Goal: Task Accomplishment & Management: Use online tool/utility

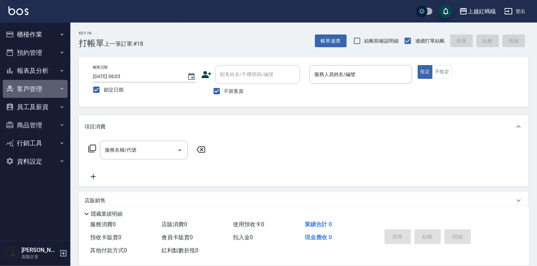
click at [29, 88] on button "客戶管理" at bounding box center [35, 89] width 65 height 18
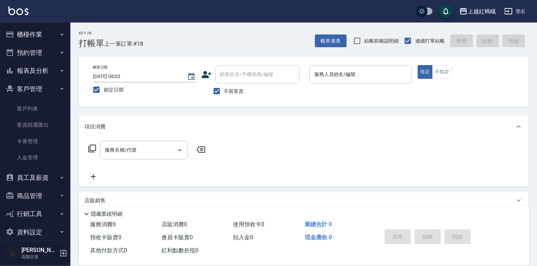
click at [22, 31] on button "櫃檯作業" at bounding box center [35, 34] width 65 height 18
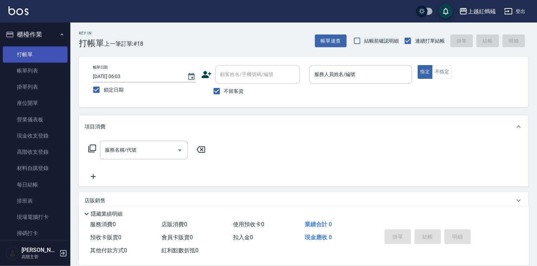
click at [34, 56] on link "打帳單" at bounding box center [35, 54] width 65 height 16
click at [189, 77] on icon "Choose date, selected date is 2025-08-10" at bounding box center [191, 76] width 6 height 7
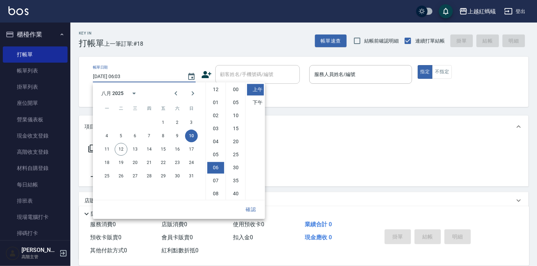
scroll to position [39, 0]
click at [109, 150] on button "11" at bounding box center [107, 149] width 13 height 13
type input "2025/08/11 06:03"
click at [247, 209] on button "確認" at bounding box center [251, 209] width 23 height 13
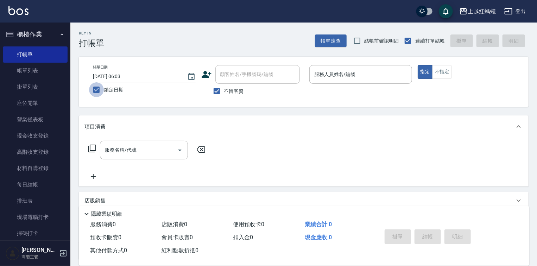
click at [97, 90] on input "鎖定日期" at bounding box center [96, 89] width 15 height 15
checkbox input "false"
click at [191, 76] on icon "Choose date, selected date is 2025-08-12" at bounding box center [191, 77] width 8 height 8
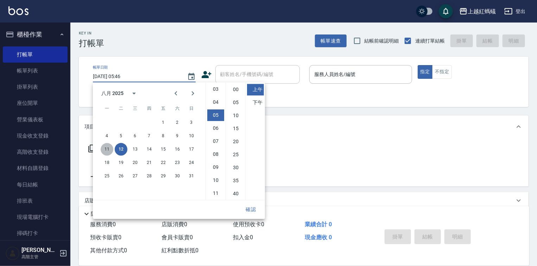
click at [108, 148] on button "11" at bounding box center [107, 149] width 13 height 13
type input "2025/08/11 05:46"
click at [253, 208] on button "確認" at bounding box center [251, 209] width 23 height 13
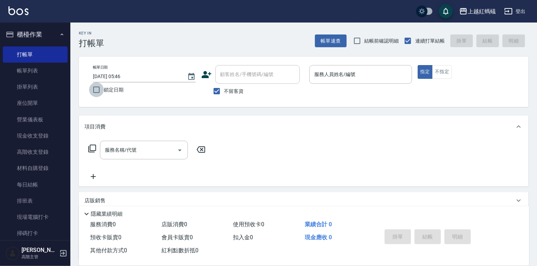
click at [95, 91] on input "鎖定日期" at bounding box center [96, 89] width 15 height 15
checkbox input "true"
click at [189, 75] on icon "Choose date, selected date is 2025-08-12" at bounding box center [191, 76] width 6 height 7
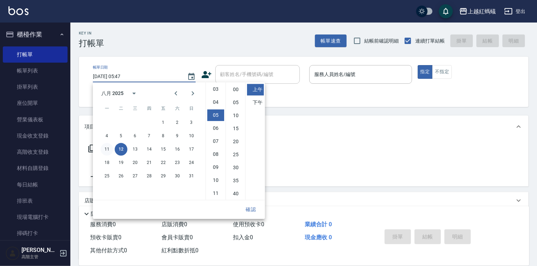
click at [108, 149] on button "11" at bounding box center [107, 149] width 13 height 13
type input "2025/08/11 05:47"
click at [251, 208] on button "確認" at bounding box center [251, 209] width 23 height 13
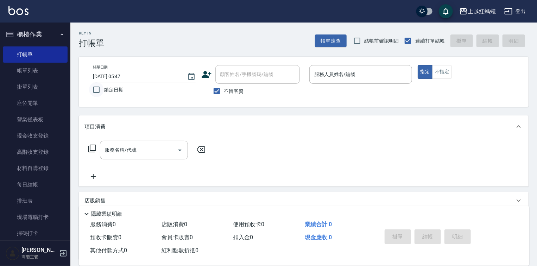
click at [97, 92] on input "鎖定日期" at bounding box center [96, 89] width 15 height 15
checkbox input "true"
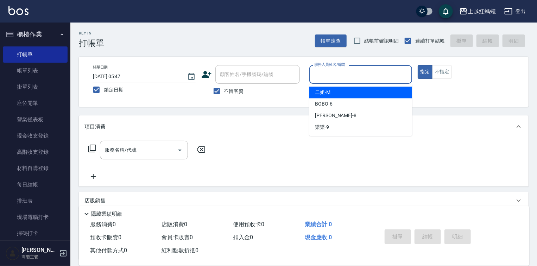
click at [337, 75] on input "服務人員姓名/編號" at bounding box center [361, 74] width 96 height 12
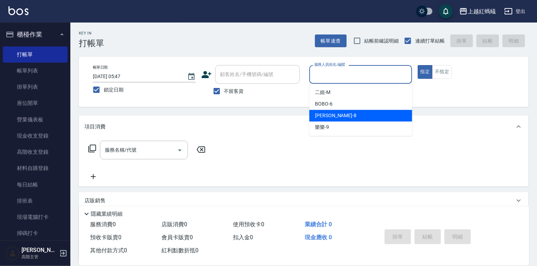
click at [336, 110] on div "張浩 -8" at bounding box center [360, 116] width 103 height 12
type input "張浩-8"
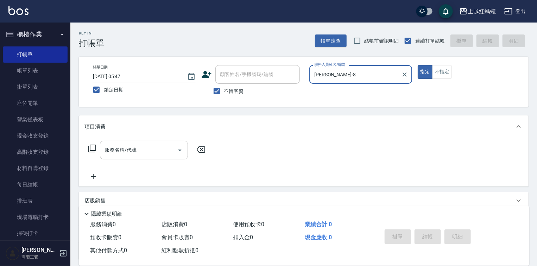
click at [149, 149] on input "服務名稱/代號" at bounding box center [138, 150] width 71 height 12
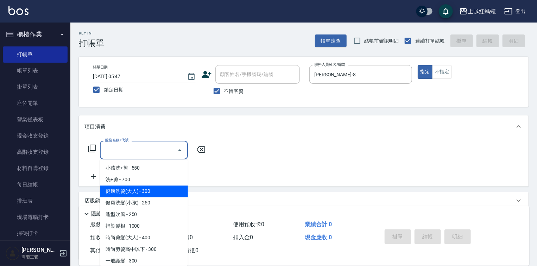
click at [161, 194] on span "健康洗髮(大人) - 300" at bounding box center [144, 192] width 88 height 12
type input "健康洗髮(大人)(201)"
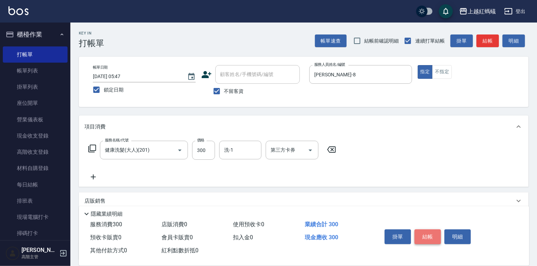
click at [428, 235] on button "結帳" at bounding box center [428, 237] width 26 height 15
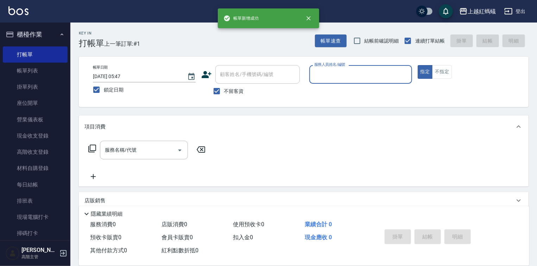
click at [344, 71] on input "服務人員姓名/編號" at bounding box center [361, 74] width 96 height 12
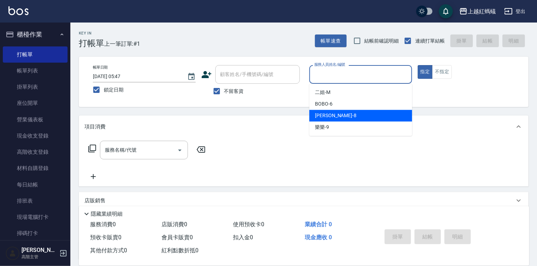
click at [333, 116] on div "張浩 -8" at bounding box center [360, 116] width 103 height 12
type input "張浩-8"
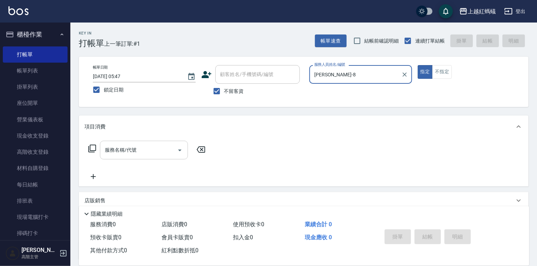
click at [134, 149] on input "服務名稱/代號" at bounding box center [138, 150] width 71 height 12
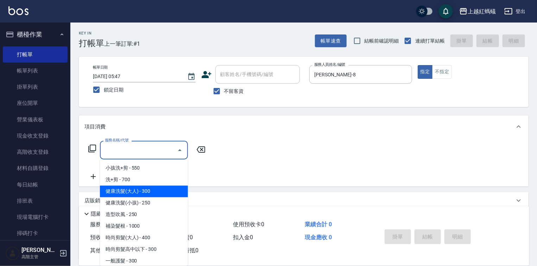
click at [158, 187] on span "健康洗髮(大人) - 300" at bounding box center [144, 192] width 88 height 12
type input "健康洗髮(大人)(201)"
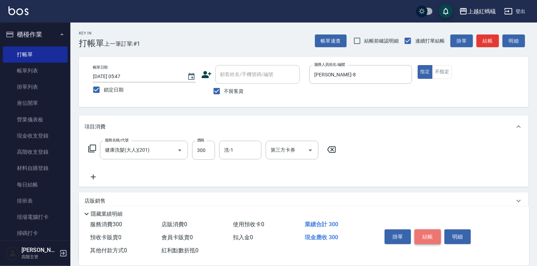
click at [427, 233] on button "結帳" at bounding box center [428, 237] width 26 height 15
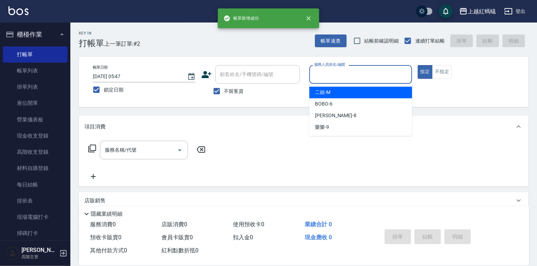
click at [349, 73] on input "服務人員姓名/編號" at bounding box center [361, 74] width 96 height 12
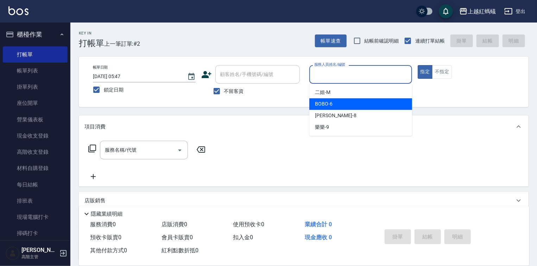
click at [334, 104] on div "BOBO -6" at bounding box center [360, 104] width 103 height 12
type input "BOBO-6"
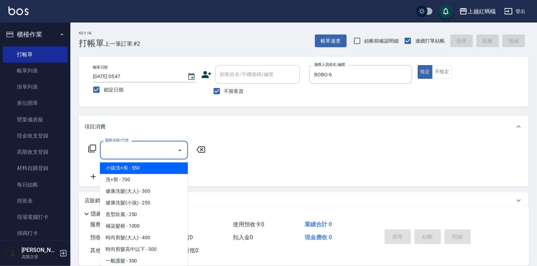
click at [162, 148] on input "服務名稱/代號" at bounding box center [138, 150] width 71 height 12
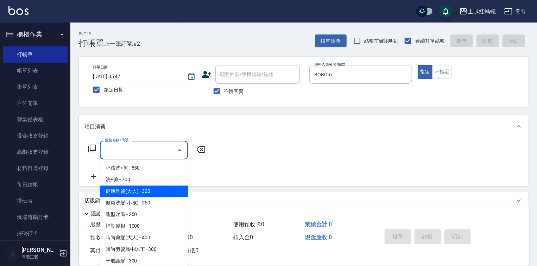
click at [163, 191] on span "健康洗髮(大人) - 300" at bounding box center [144, 192] width 88 height 12
type input "健康洗髮(大人)(201)"
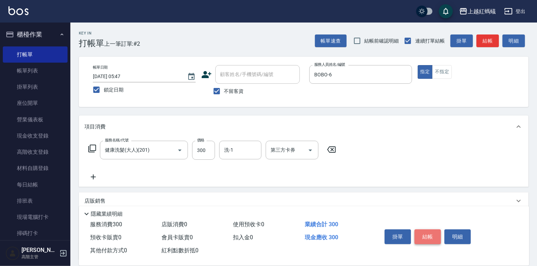
click at [425, 235] on button "結帳" at bounding box center [428, 237] width 26 height 15
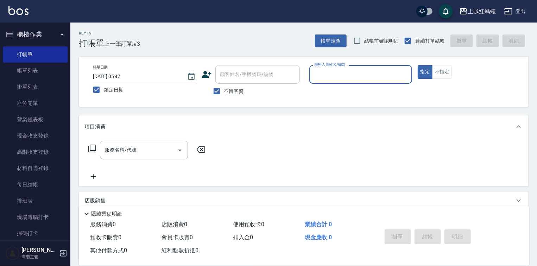
click at [363, 75] on input "服務人員姓名/編號" at bounding box center [361, 74] width 96 height 12
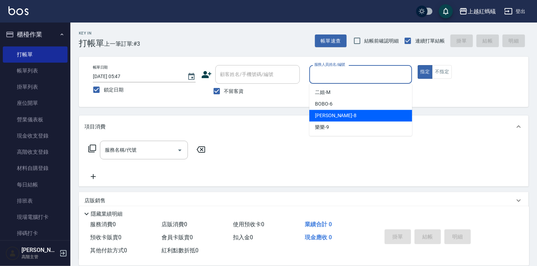
click at [353, 115] on div "張浩 -8" at bounding box center [360, 116] width 103 height 12
type input "張浩-8"
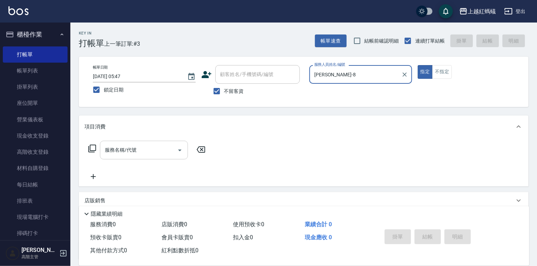
click at [139, 146] on input "服務名稱/代號" at bounding box center [138, 150] width 71 height 12
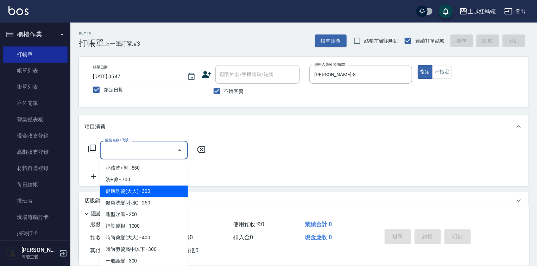
click at [146, 192] on span "健康洗髮(大人) - 300" at bounding box center [144, 192] width 88 height 12
type input "健康洗髮(大人)(201)"
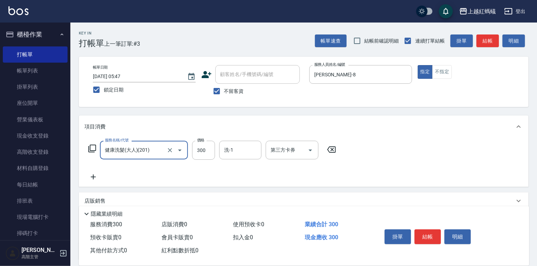
click at [414, 231] on div "掛單 結帳 明細" at bounding box center [428, 238] width 92 height 22
click at [427, 239] on button "結帳" at bounding box center [428, 237] width 26 height 15
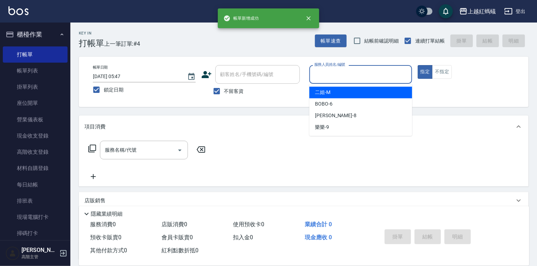
click at [344, 69] on input "服務人員姓名/編號" at bounding box center [361, 74] width 96 height 12
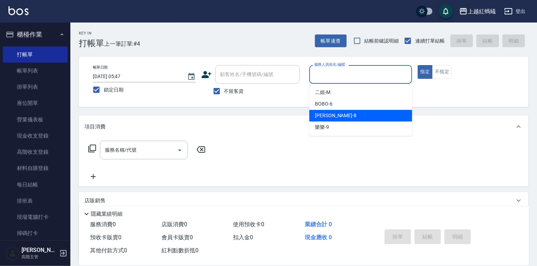
click at [328, 117] on span "張浩 -8" at bounding box center [336, 115] width 42 height 7
type input "張浩-8"
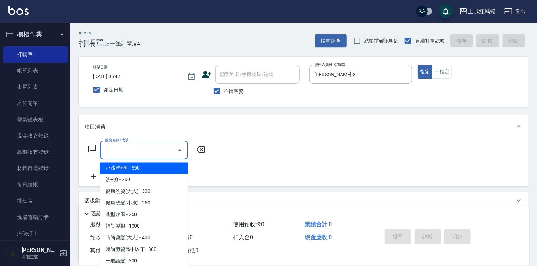
click at [155, 149] on input "服務名稱/代號" at bounding box center [138, 150] width 71 height 12
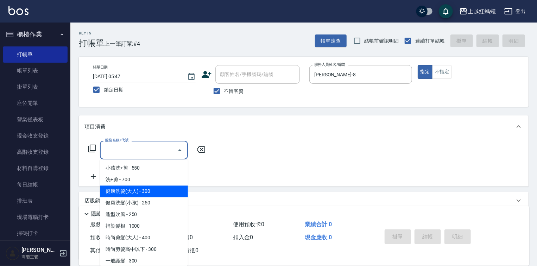
click at [156, 190] on span "健康洗髮(大人) - 300" at bounding box center [144, 192] width 88 height 12
type input "健康洗髮(大人)(201)"
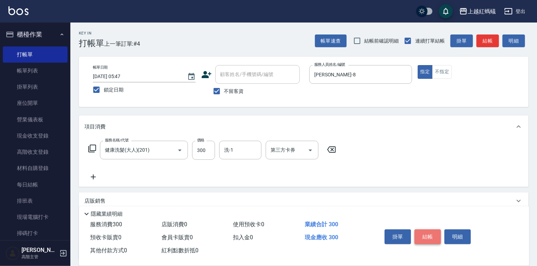
click at [426, 232] on button "結帳" at bounding box center [428, 237] width 26 height 15
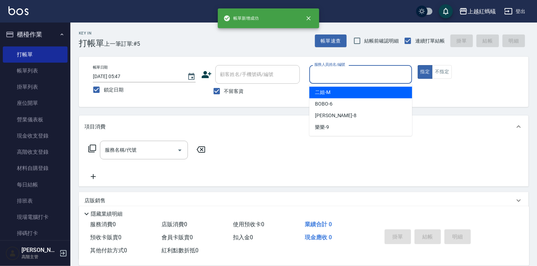
click at [328, 76] on input "服務人員姓名/編號" at bounding box center [361, 74] width 96 height 12
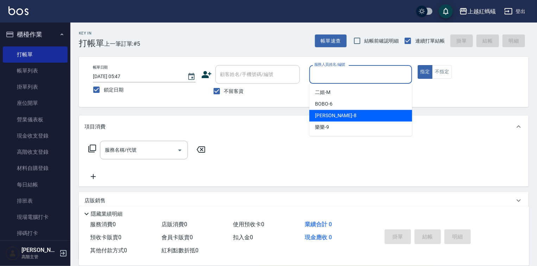
click at [340, 114] on div "張浩 -8" at bounding box center [360, 116] width 103 height 12
type input "張浩-8"
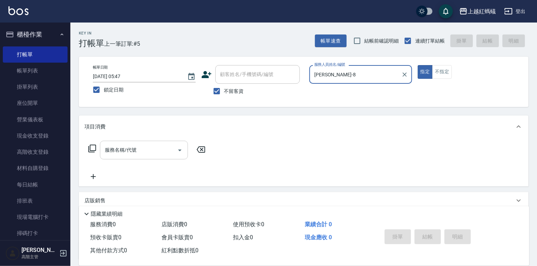
click at [152, 148] on input "服務名稱/代號" at bounding box center [138, 150] width 71 height 12
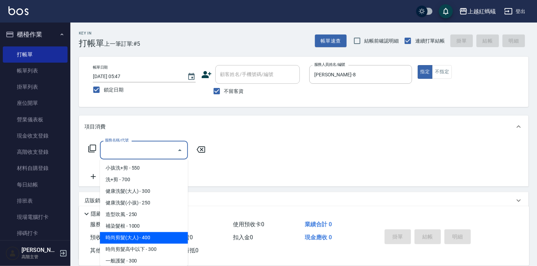
click at [150, 238] on span "時尚剪髮(大人) - 400" at bounding box center [144, 238] width 88 height 12
type input "時尚剪髮(大人)(301)"
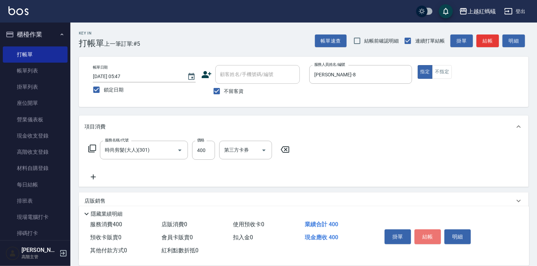
drag, startPoint x: 434, startPoint y: 233, endPoint x: 438, endPoint y: 196, distance: 36.8
click at [434, 232] on button "結帳" at bounding box center [428, 237] width 26 height 15
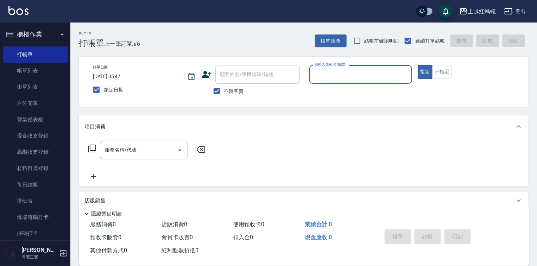
click at [369, 73] on input "服務人員姓名/編號" at bounding box center [361, 74] width 96 height 12
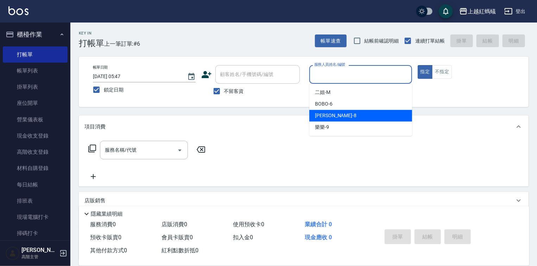
click at [347, 112] on div "張浩 -8" at bounding box center [360, 116] width 103 height 12
type input "張浩-8"
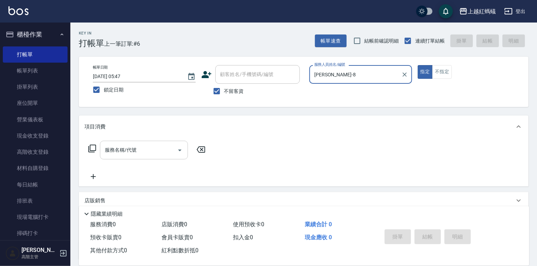
click at [154, 142] on div "服務名稱/代號" at bounding box center [144, 150] width 88 height 19
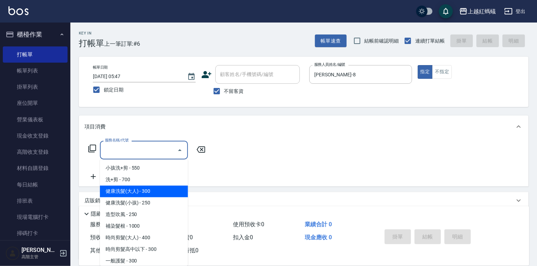
click at [171, 190] on span "健康洗髮(大人) - 300" at bounding box center [144, 192] width 88 height 12
type input "健康洗髮(大人)(201)"
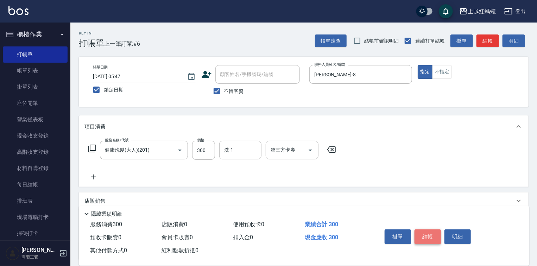
click at [434, 233] on button "結帳" at bounding box center [428, 237] width 26 height 15
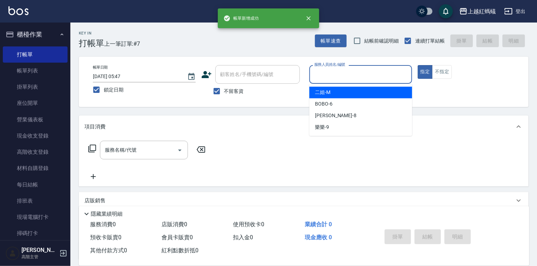
click at [329, 76] on input "服務人員姓名/編號" at bounding box center [361, 74] width 96 height 12
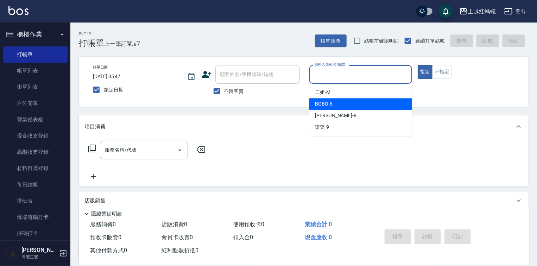
click at [342, 105] on div "BOBO -6" at bounding box center [360, 104] width 103 height 12
type input "BOBO-6"
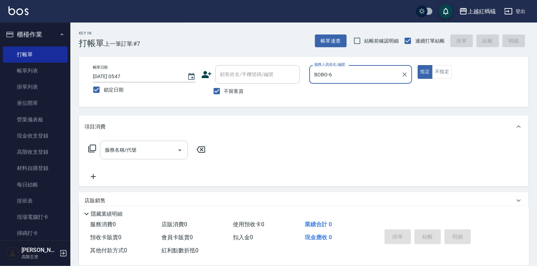
click at [139, 148] on input "服務名稱/代號" at bounding box center [138, 150] width 71 height 12
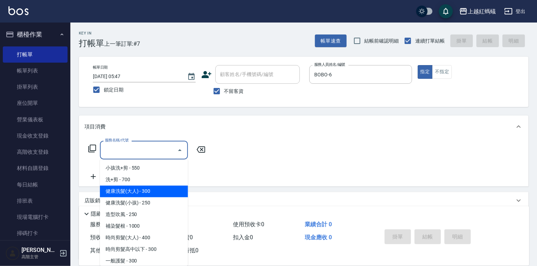
click at [153, 194] on span "健康洗髮(大人) - 300" at bounding box center [144, 192] width 88 height 12
type input "健康洗髮(大人)(201)"
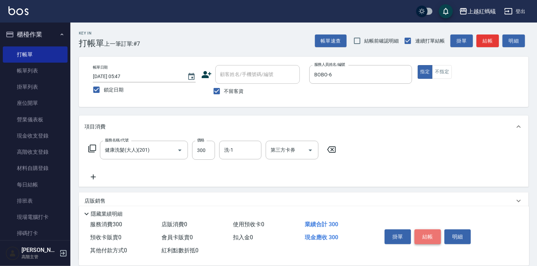
click at [438, 235] on button "結帳" at bounding box center [428, 237] width 26 height 15
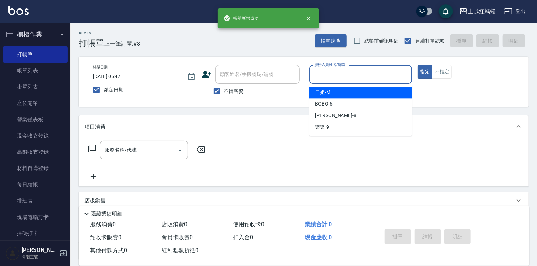
click at [343, 78] on input "服務人員姓名/編號" at bounding box center [361, 74] width 96 height 12
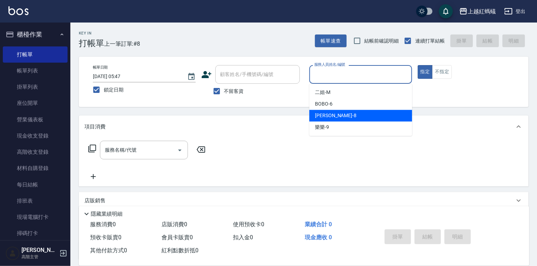
click at [345, 113] on div "張浩 -8" at bounding box center [360, 116] width 103 height 12
type input "張浩-8"
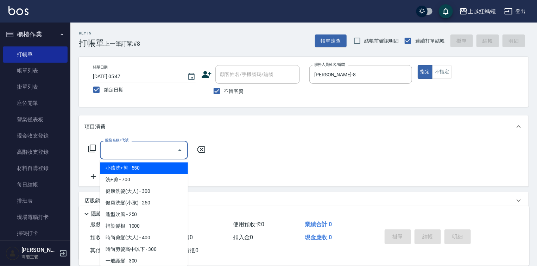
click at [151, 150] on input "服務名稱/代號" at bounding box center [138, 150] width 71 height 12
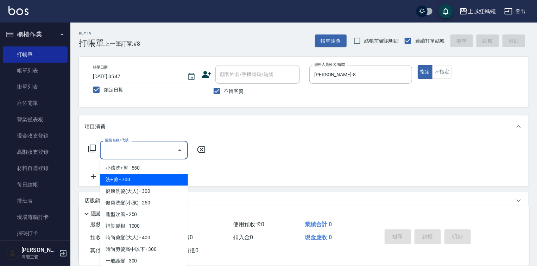
click at [121, 176] on span "洗+剪 - 700" at bounding box center [144, 180] width 88 height 12
type input "洗+剪(200)"
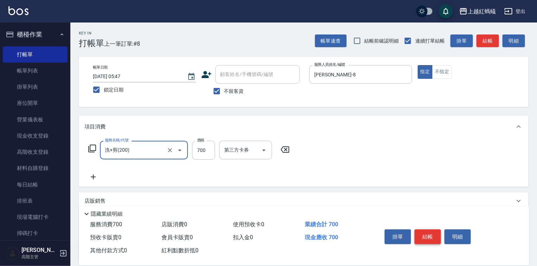
click at [430, 233] on button "結帳" at bounding box center [428, 237] width 26 height 15
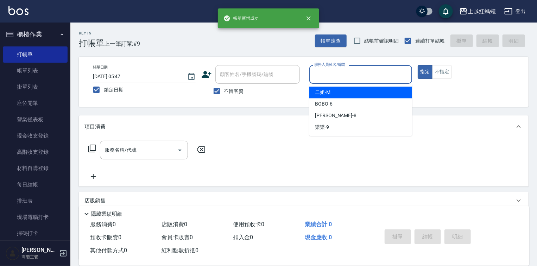
click at [338, 77] on input "服務人員姓名/編號" at bounding box center [361, 74] width 96 height 12
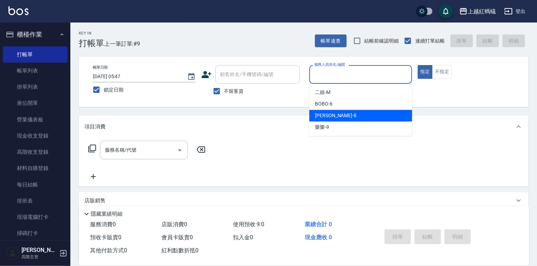
click at [337, 112] on div "張浩 -8" at bounding box center [360, 116] width 103 height 12
type input "張浩-8"
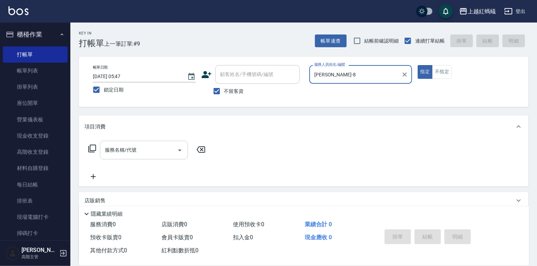
click at [155, 149] on input "服務名稱/代號" at bounding box center [138, 150] width 71 height 12
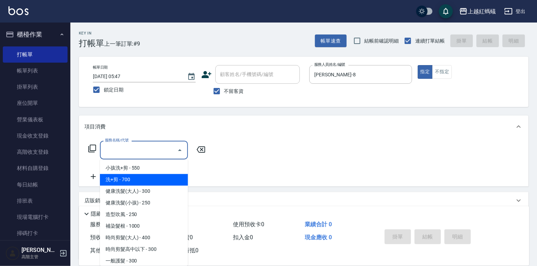
click at [124, 179] on span "洗+剪 - 700" at bounding box center [144, 180] width 88 height 12
type input "洗+剪(200)"
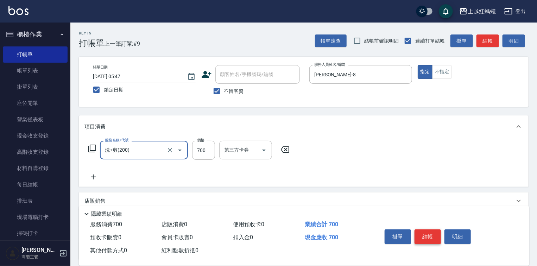
click at [429, 234] on button "結帳" at bounding box center [428, 237] width 26 height 15
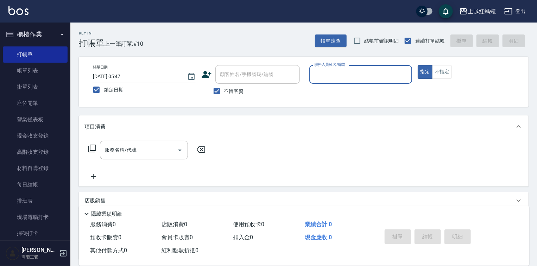
click at [339, 70] on input "服務人員姓名/編號" at bounding box center [361, 74] width 96 height 12
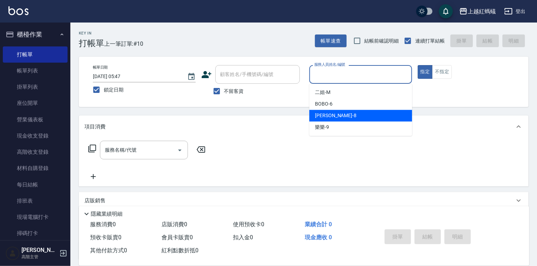
click at [329, 118] on div "張浩 -8" at bounding box center [360, 116] width 103 height 12
type input "張浩-8"
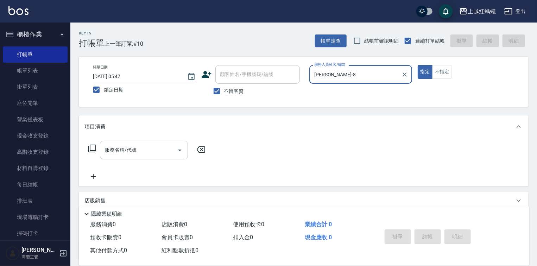
click at [139, 148] on input "服務名稱/代號" at bounding box center [138, 150] width 71 height 12
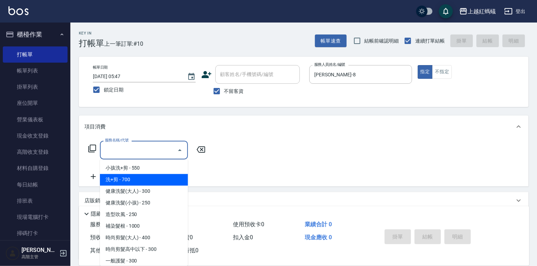
click at [131, 177] on span "洗+剪 - 700" at bounding box center [144, 180] width 88 height 12
type input "洗+剪(200)"
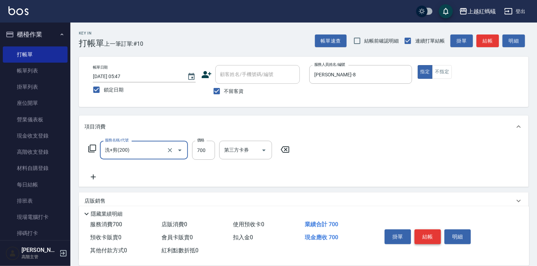
click at [425, 234] on button "結帳" at bounding box center [428, 237] width 26 height 15
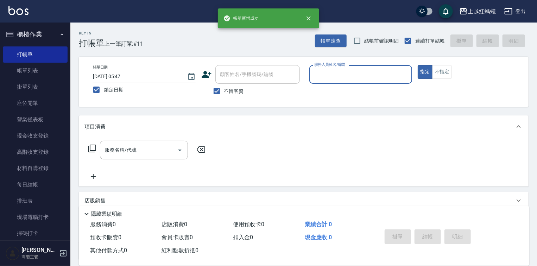
click at [346, 73] on input "服務人員姓名/編號" at bounding box center [361, 74] width 96 height 12
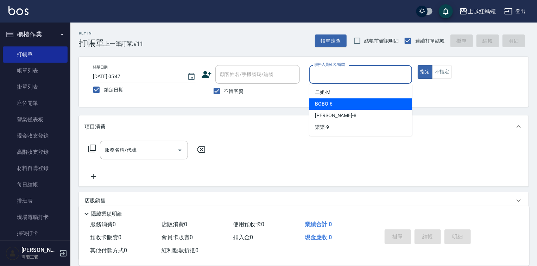
click at [344, 106] on div "BOBO -6" at bounding box center [360, 104] width 103 height 12
type input "BOBO-6"
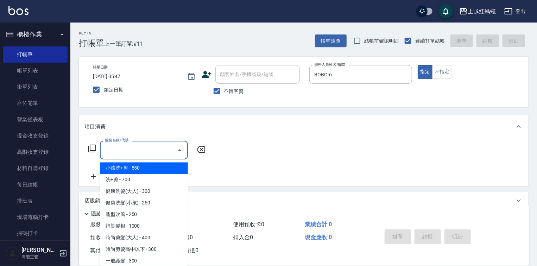
click at [156, 147] on input "服務名稱/代號" at bounding box center [138, 150] width 71 height 12
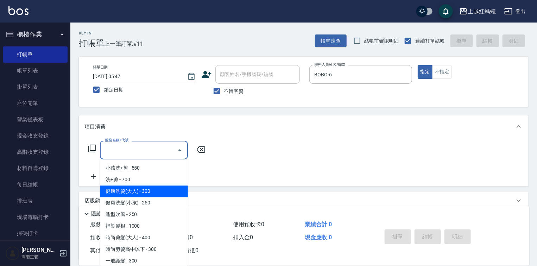
click at [175, 195] on span "健康洗髮(大人) - 300" at bounding box center [144, 192] width 88 height 12
type input "健康洗髮(大人)(201)"
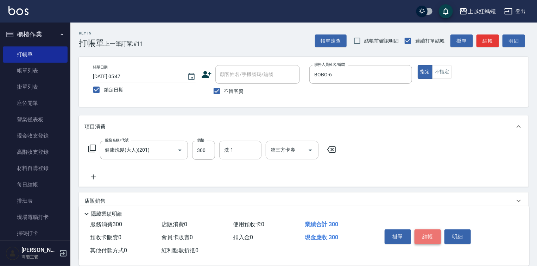
click at [440, 233] on button "結帳" at bounding box center [428, 237] width 26 height 15
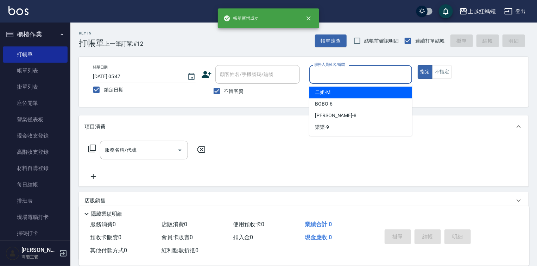
click at [331, 70] on input "服務人員姓名/編號" at bounding box center [361, 74] width 96 height 12
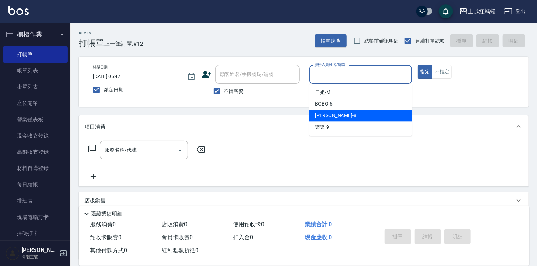
click at [341, 111] on div "張浩 -8" at bounding box center [360, 116] width 103 height 12
type input "張浩-8"
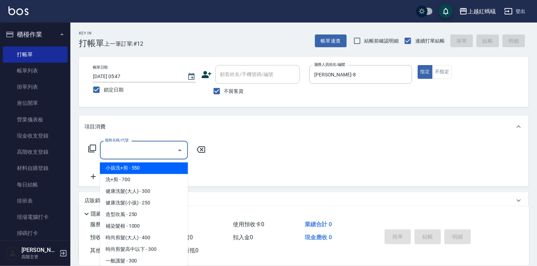
click at [157, 151] on input "服務名稱/代號" at bounding box center [138, 150] width 71 height 12
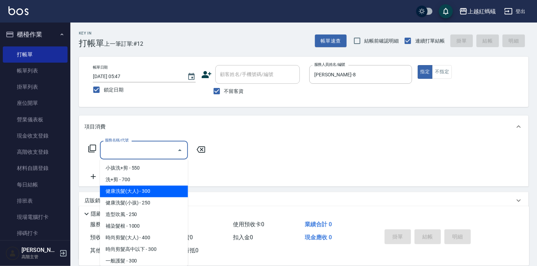
click at [152, 194] on span "健康洗髮(大人) - 300" at bounding box center [144, 192] width 88 height 12
type input "健康洗髮(大人)(201)"
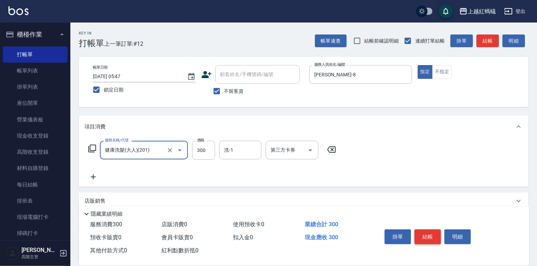
click at [430, 231] on button "結帳" at bounding box center [428, 237] width 26 height 15
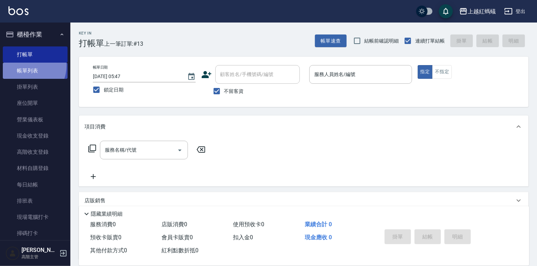
click at [26, 66] on link "帳單列表" at bounding box center [35, 71] width 65 height 16
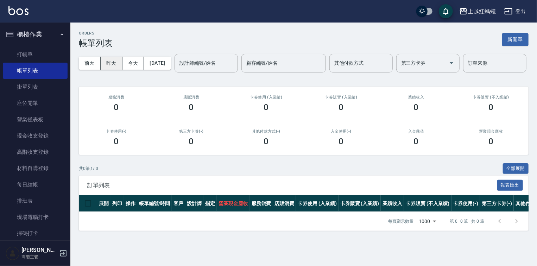
click at [105, 59] on button "昨天" at bounding box center [112, 63] width 22 height 13
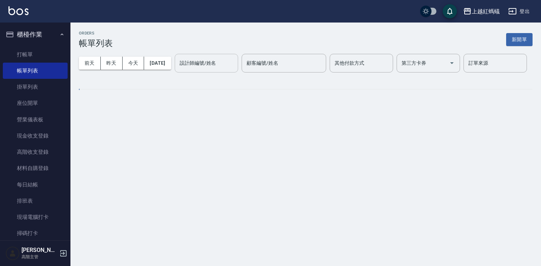
click at [175, 73] on div "設計師編號/姓名" at bounding box center [206, 63] width 63 height 19
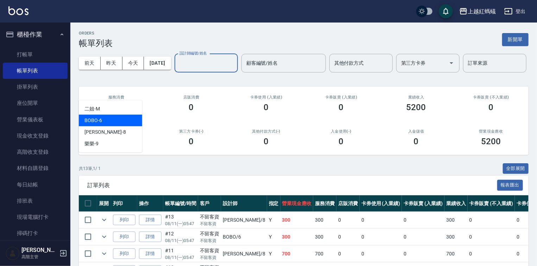
click at [108, 121] on div "BOBO -6" at bounding box center [110, 121] width 63 height 12
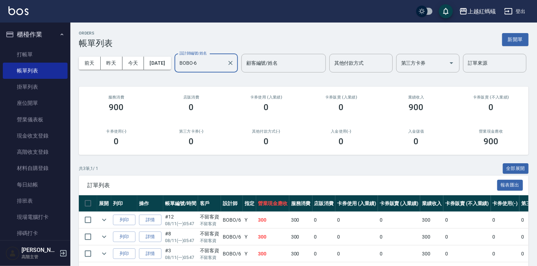
click at [178, 69] on input "BOBO-6" at bounding box center [201, 63] width 46 height 12
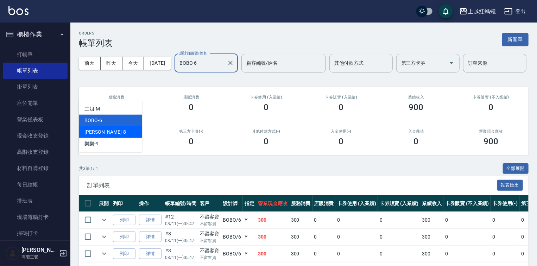
drag, startPoint x: 103, startPoint y: 132, endPoint x: 142, endPoint y: 132, distance: 38.7
click at [103, 132] on div "張浩 -8" at bounding box center [110, 132] width 63 height 12
type input "張浩-8"
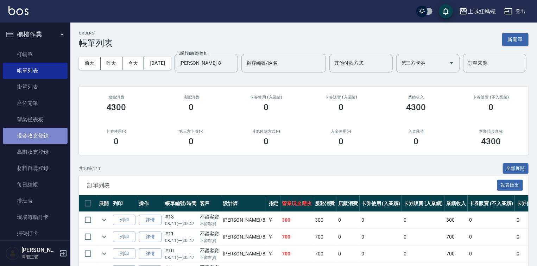
click at [39, 137] on link "現金收支登錄" at bounding box center [35, 136] width 65 height 16
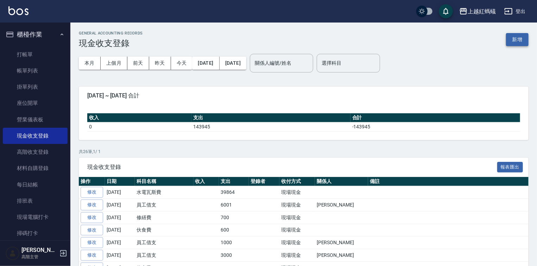
click at [520, 44] on button "新增" at bounding box center [517, 39] width 23 height 13
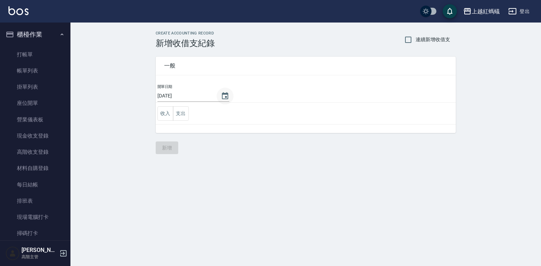
click at [225, 95] on icon "Choose date, selected date is 2025-08-12" at bounding box center [225, 96] width 8 height 8
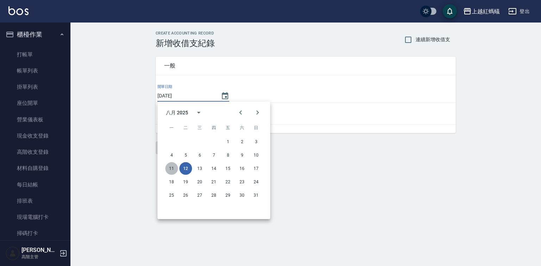
click at [171, 169] on button "11" at bounding box center [171, 168] width 13 height 13
type input "[DATE]"
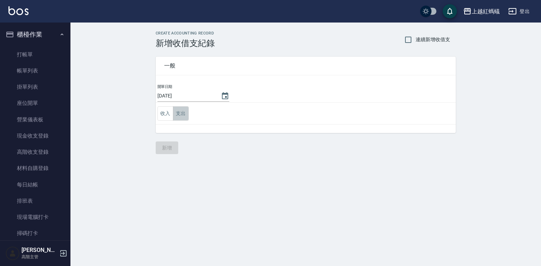
click at [187, 116] on button "支出" at bounding box center [181, 113] width 16 height 14
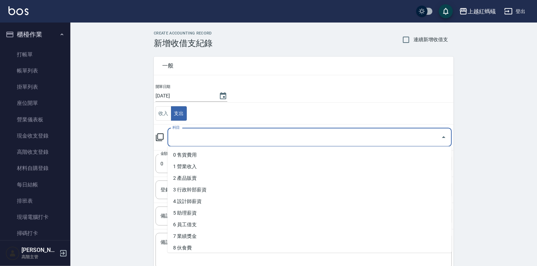
click at [186, 139] on input "科目" at bounding box center [305, 137] width 268 height 12
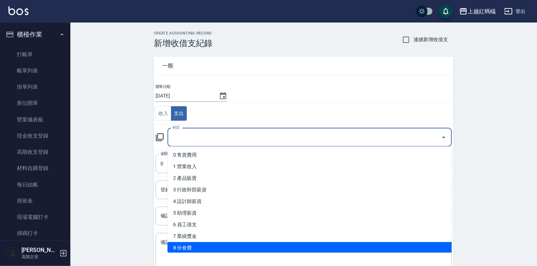
click at [186, 245] on li "8 伙食費" at bounding box center [310, 248] width 284 height 12
type input "8 伙食費"
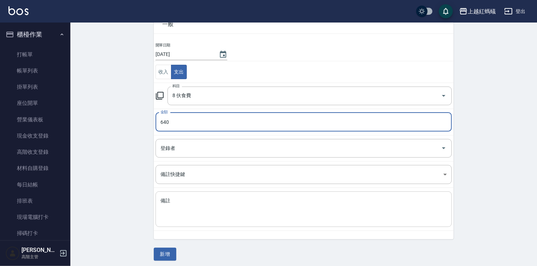
scroll to position [44, 0]
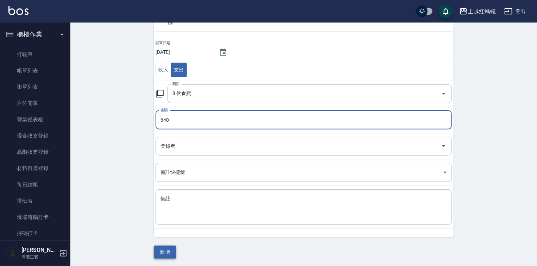
type input "640"
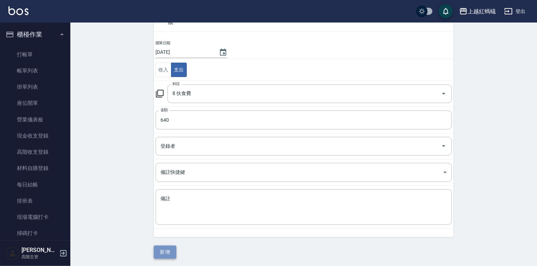
click at [165, 257] on button "新增" at bounding box center [165, 252] width 23 height 13
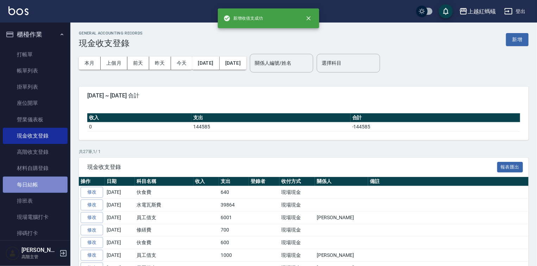
click at [37, 184] on link "每日結帳" at bounding box center [35, 185] width 65 height 16
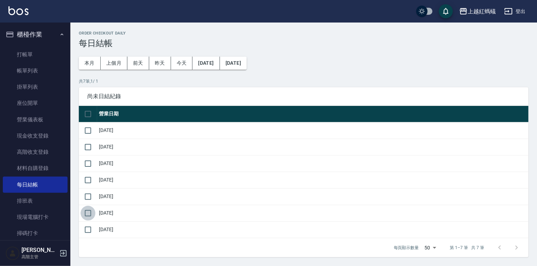
click at [88, 213] on input "checkbox" at bounding box center [88, 213] width 15 height 15
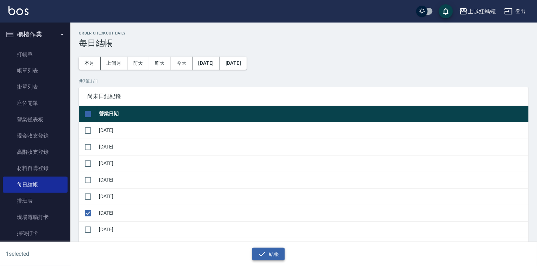
click at [273, 254] on button "結帳" at bounding box center [268, 254] width 33 height 13
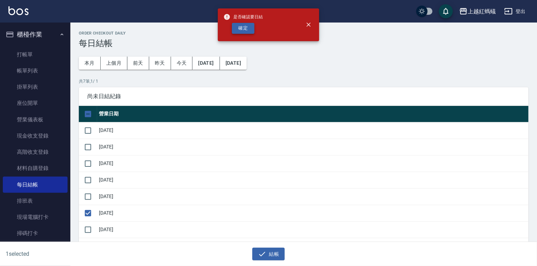
click at [242, 29] on button "確定" at bounding box center [243, 28] width 23 height 11
checkbox input "false"
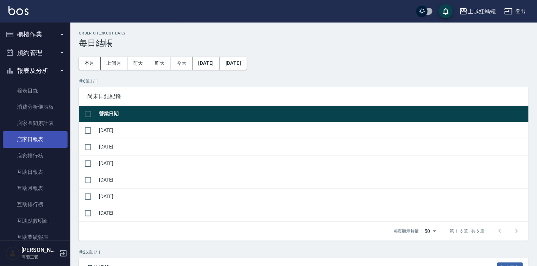
click at [34, 140] on link "店家日報表" at bounding box center [35, 139] width 65 height 16
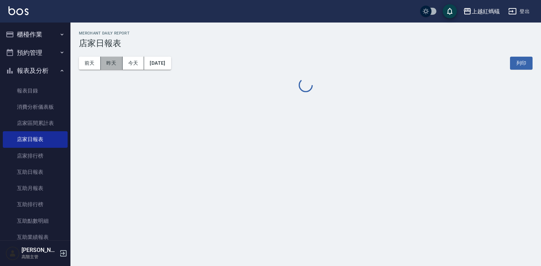
click at [114, 66] on button "昨天" at bounding box center [112, 63] width 22 height 13
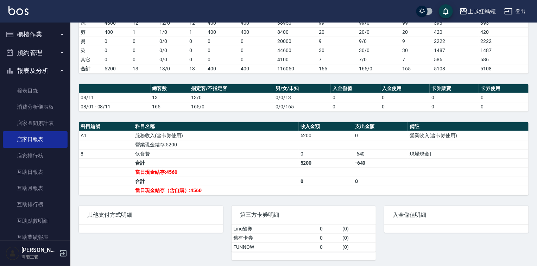
scroll to position [115, 0]
